Goal: Transaction & Acquisition: Purchase product/service

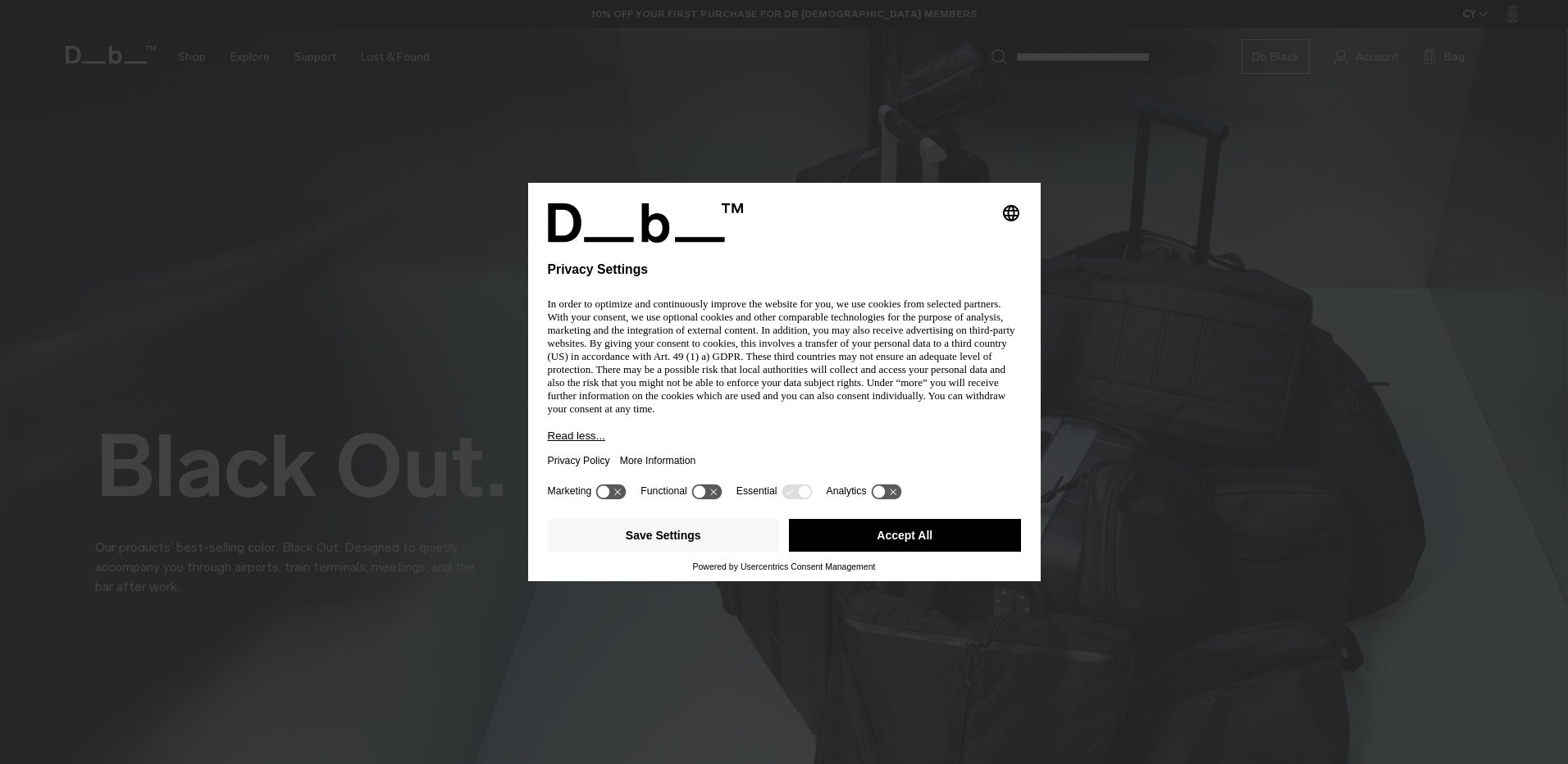
click at [917, 543] on button "Accept All" at bounding box center [904, 535] width 232 height 33
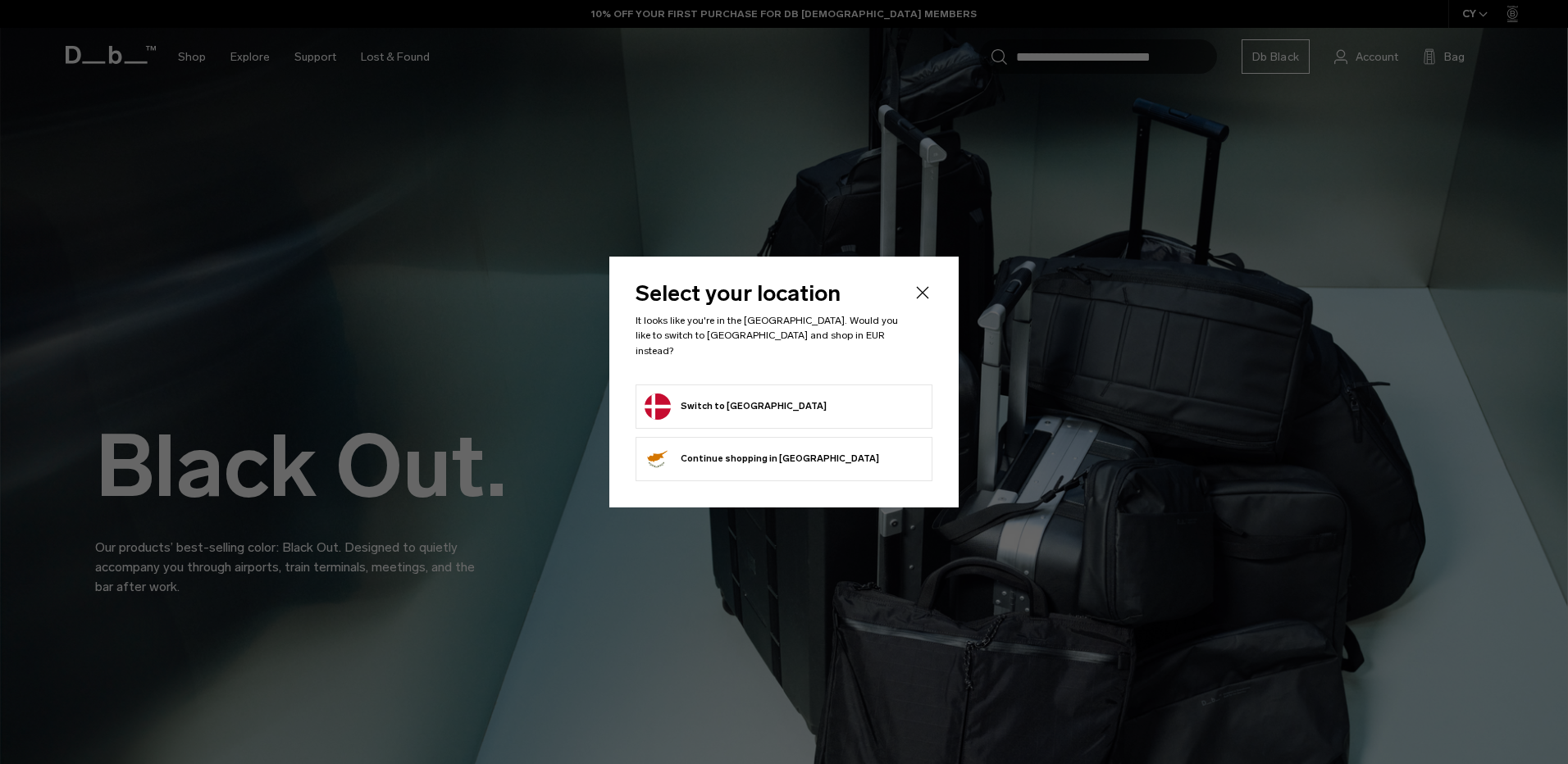
click at [702, 406] on button "Switch to Denmark" at bounding box center [735, 406] width 182 height 26
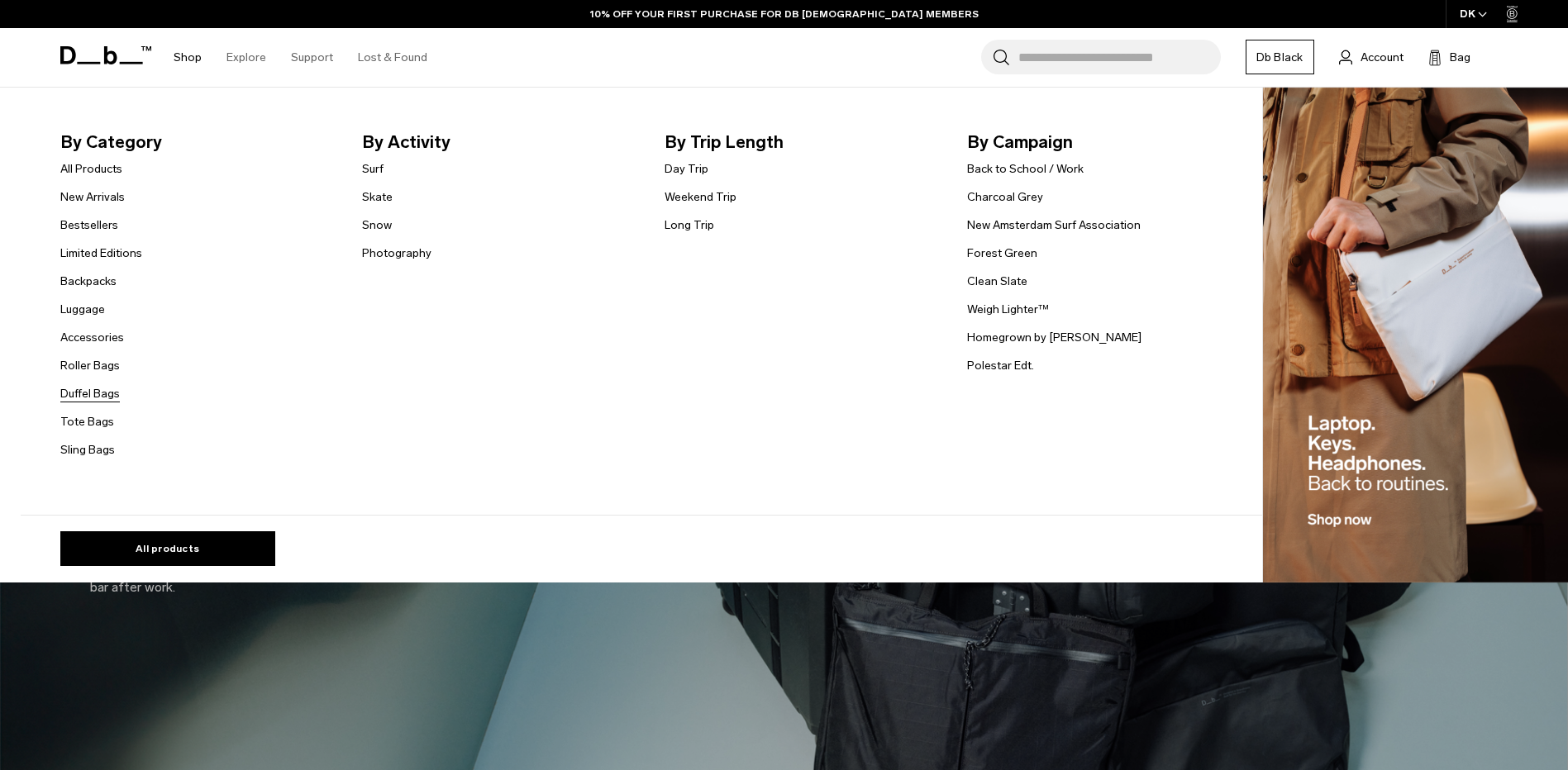
click at [91, 397] on link "Duffel Bags" at bounding box center [90, 394] width 60 height 17
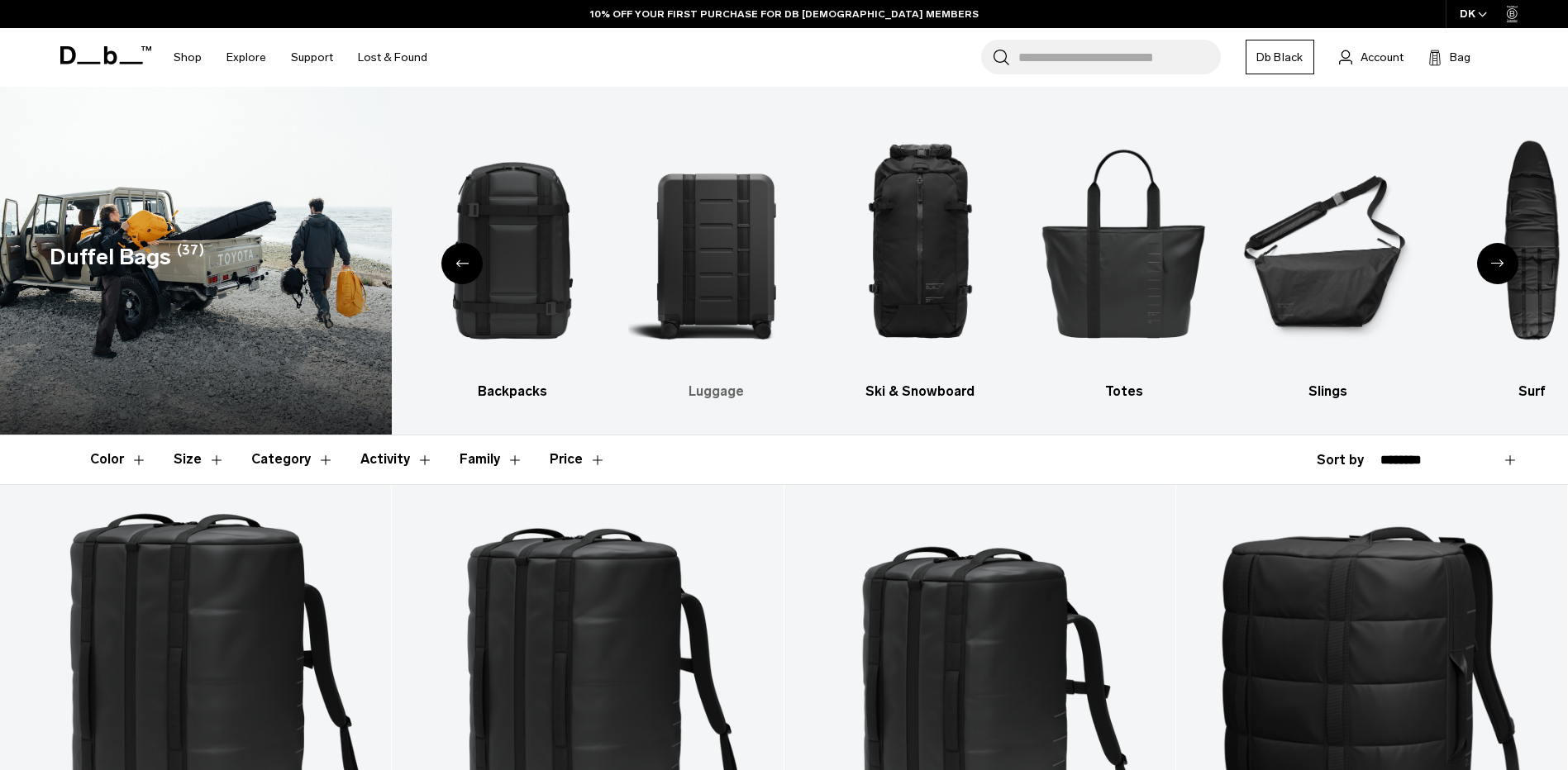
click at [750, 277] on img "3 / 10" at bounding box center [717, 242] width 175 height 262
